Goal: Information Seeking & Learning: Learn about a topic

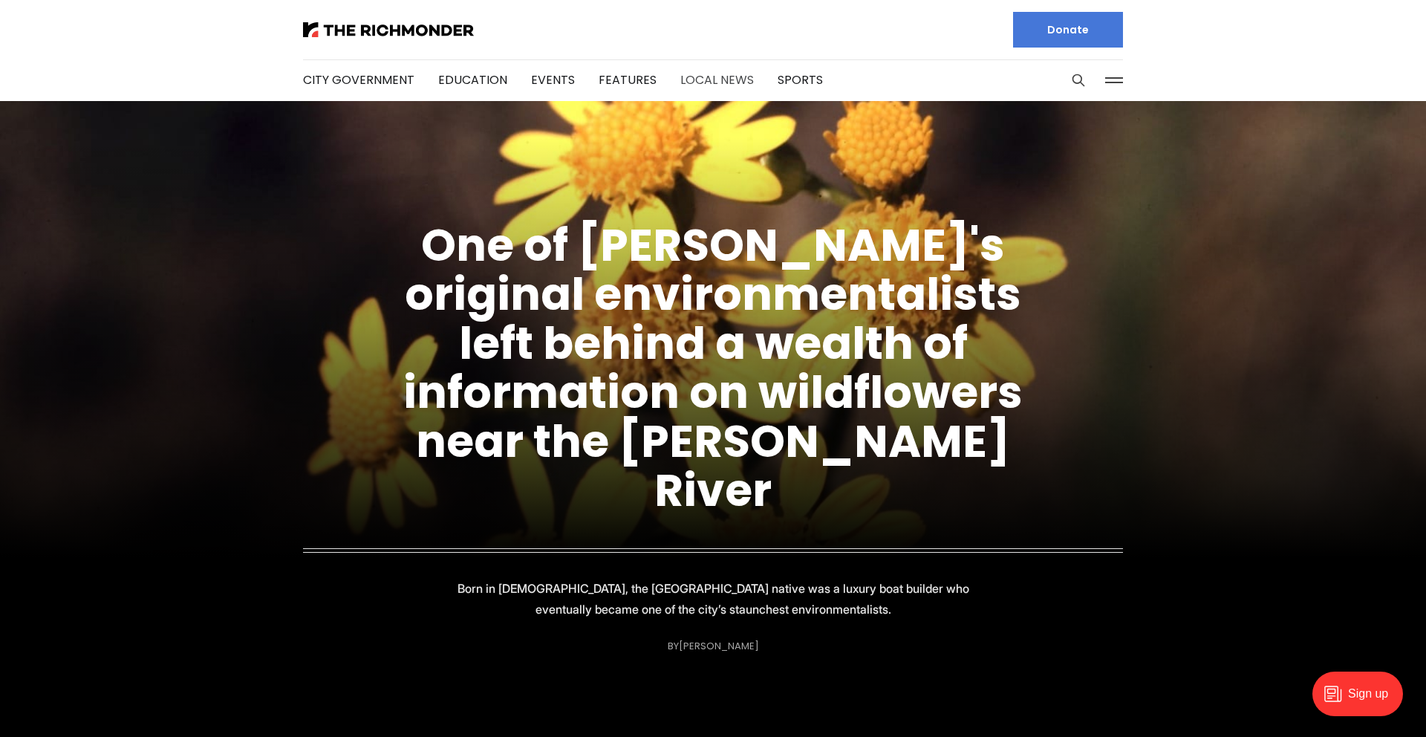
click at [717, 78] on link "Local News" at bounding box center [717, 79] width 74 height 17
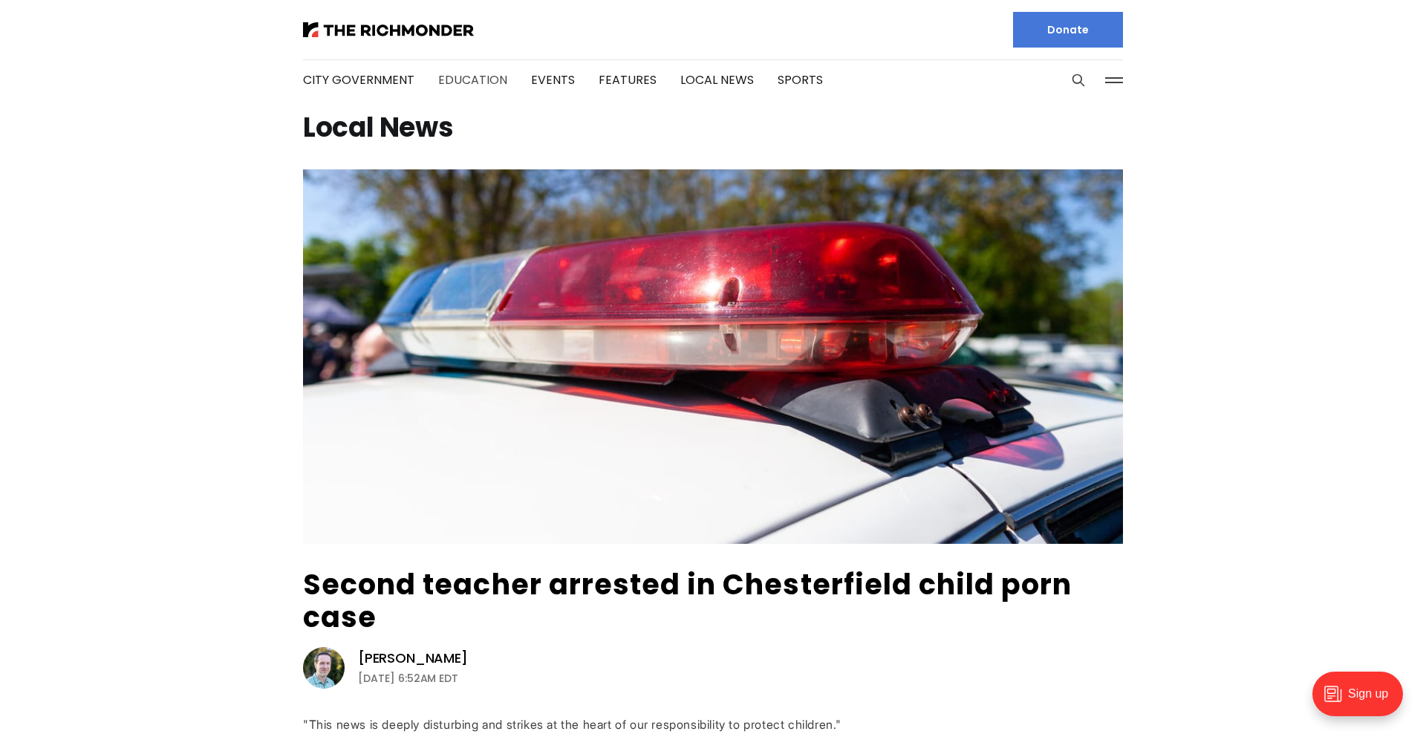
click at [459, 73] on link "Education" at bounding box center [472, 79] width 69 height 17
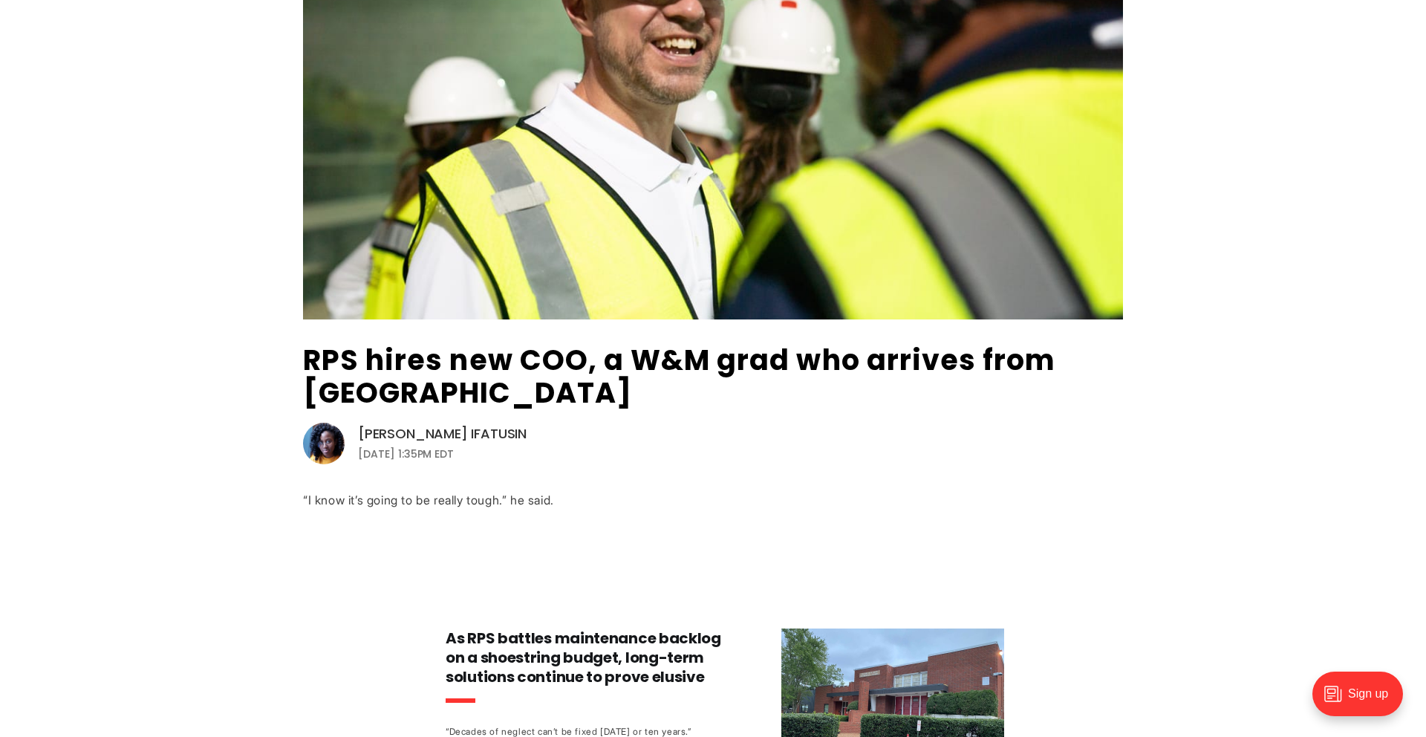
scroll to position [243, 0]
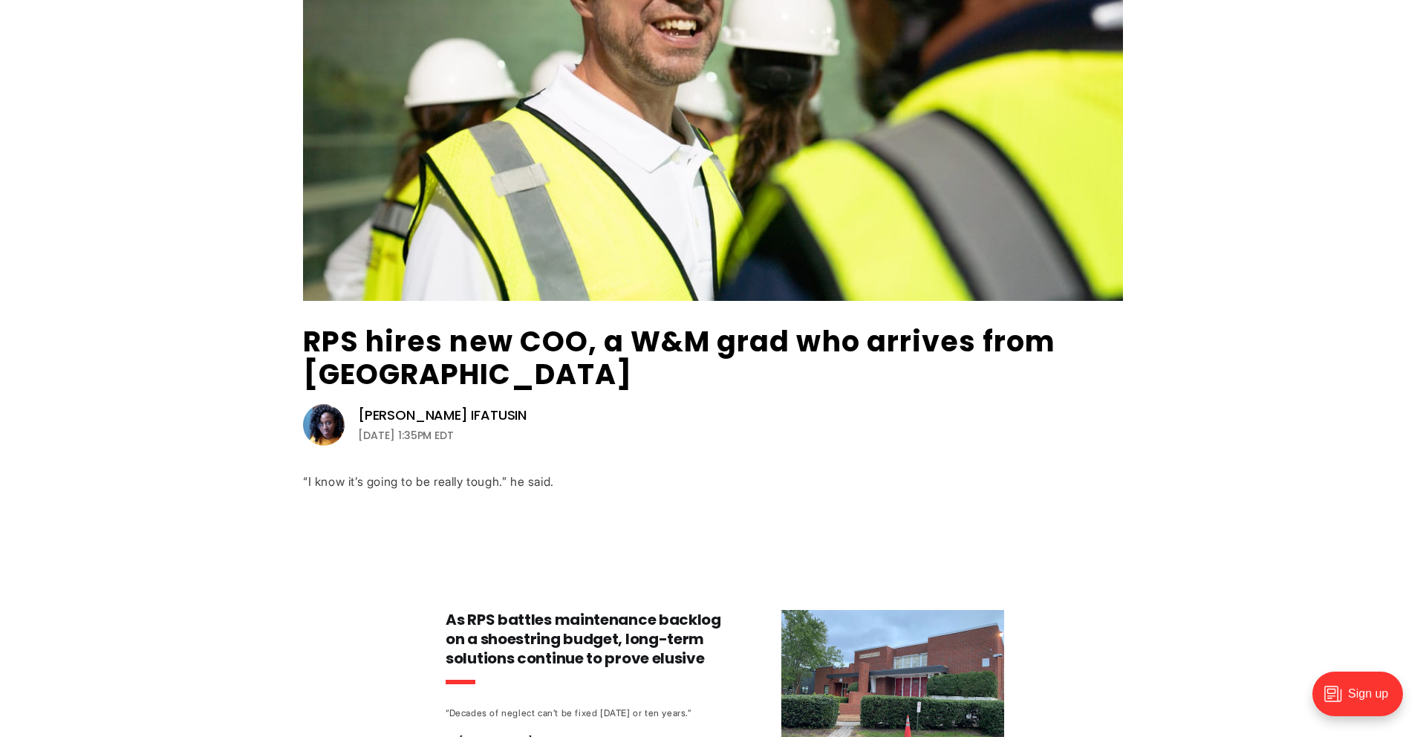
click at [319, 425] on img at bounding box center [324, 425] width 42 height 42
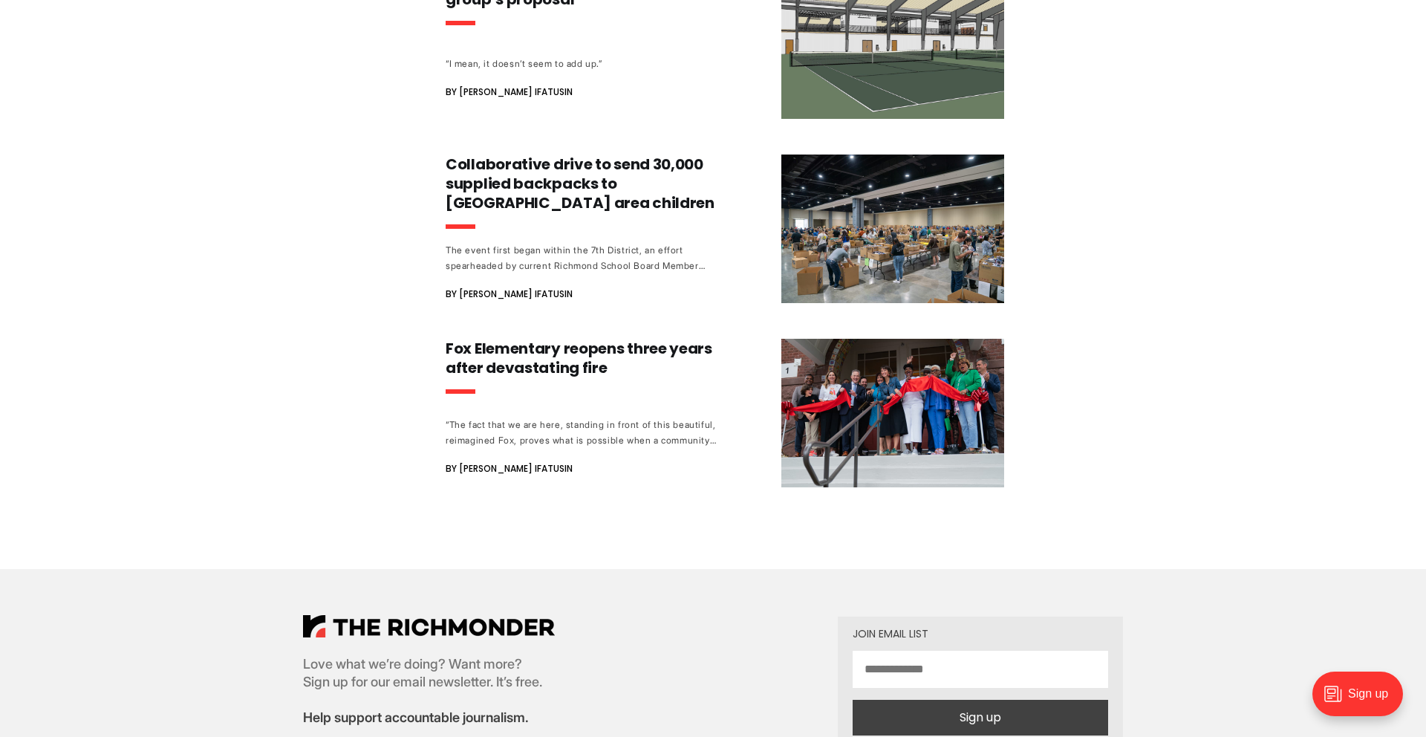
scroll to position [1568, 0]
